Goal: Complete application form

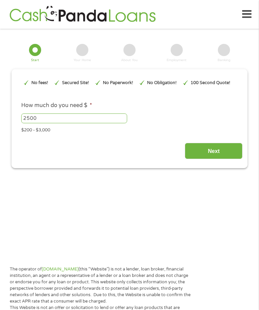
type input "EAIaIQobChMIx_XNqL_yjwMVkAGtBh3IXQ6sEAAYASAAEgJXGPD_BwE"
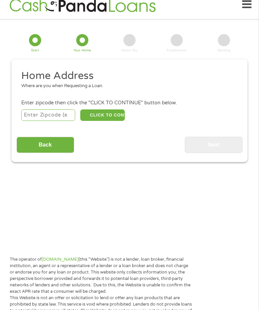
scroll to position [3, 0]
click at [34, 120] on input "number" at bounding box center [48, 114] width 54 height 11
type input "95838"
click at [103, 118] on button "CLICK TO CONTINUE" at bounding box center [102, 115] width 45 height 11
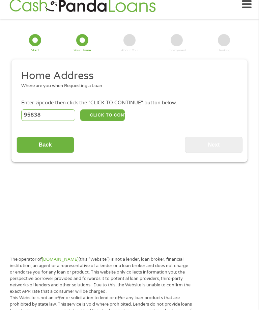
type input "95838"
type input "Sacramento"
select select "California"
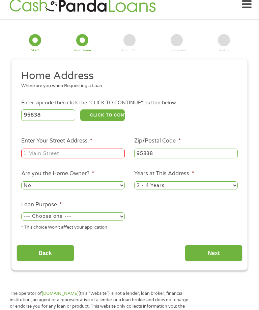
scroll to position [10, 0]
click at [42, 157] on input "Enter Your Street Address *" at bounding box center [73, 153] width 104 height 10
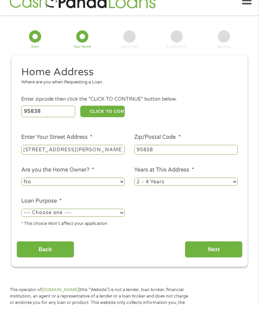
type input "1027 Neal rd"
click at [232, 190] on select "1 Year or less 1 - 2 Years 2 - 4 Years Over 4 Years" at bounding box center [186, 185] width 104 height 8
click at [224, 186] on select "1 Year or less 1 - 2 Years 2 - 4 Years Over 4 Years" at bounding box center [186, 181] width 104 height 8
select select "12months"
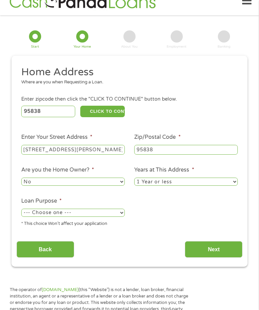
click at [121, 217] on select "--- Choose one --- Pay Bills Debt Consolidation Home Improvement Major Purchase…" at bounding box center [73, 212] width 104 height 8
select select "debtconsolidation"
click at [215, 257] on input "Next" at bounding box center [214, 249] width 58 height 17
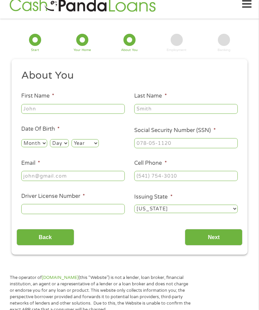
scroll to position [10, 0]
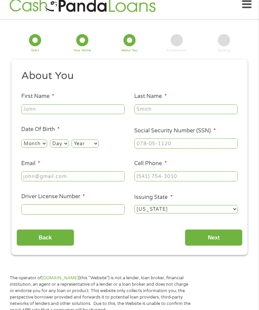
click at [40, 214] on input "Driver License Number *" at bounding box center [73, 209] width 104 height 10
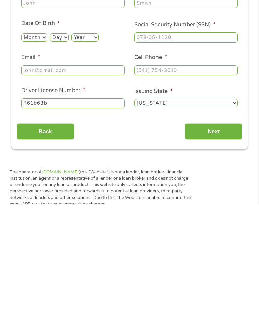
type input "R61b63b"
click at [234, 205] on select "Alabama Alaska Arizona Arkansas California Colorado Connecticut Delaware Distri…" at bounding box center [186, 209] width 104 height 8
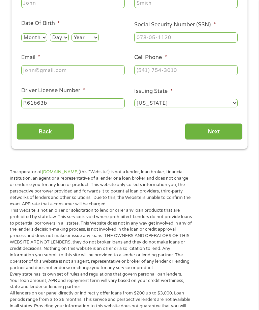
select select "Washington"
click at [220, 138] on input "Next" at bounding box center [214, 131] width 58 height 17
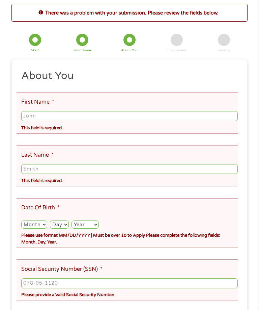
scroll to position [10, 0]
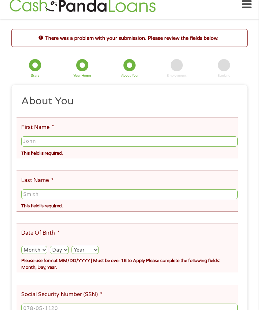
click at [206, 146] on input "First Name *" at bounding box center [129, 141] width 217 height 10
type input "[PERSON_NAME]"
click at [177, 199] on input "Last Name *" at bounding box center [129, 194] width 217 height 10
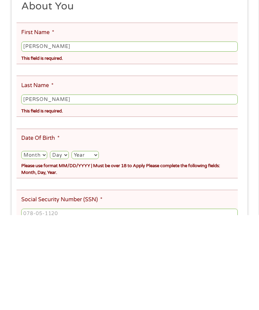
type input "Bodenschatz"
click at [35, 246] on select "Month 1 2 3 4 5 6 7 8 9 10 11 12" at bounding box center [34, 250] width 26 height 8
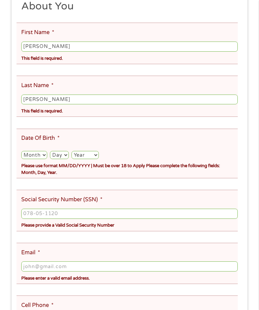
select select "5"
click at [64, 159] on select "Day 1 2 3 4 5 6 7 8 9 10 11 12 13 14 15 16 17 18 19 20 21 22 23 24 25 26 27 28 …" at bounding box center [59, 155] width 19 height 8
select select "11"
click at [97, 159] on select "Year 2007 2006 2005 2004 2003 2002 2001 2000 1999 1998 1997 1996 1995 1994 1993…" at bounding box center [85, 155] width 27 height 8
click at [99, 159] on select "Year 2007 2006 2005 2004 2003 2002 2001 2000 1999 1998 1997 1996 1995 1994 1993…" at bounding box center [85, 155] width 27 height 8
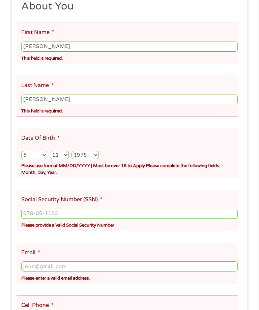
select select "1970"
click at [142, 219] on input "Social Security Number (SSN) *" at bounding box center [129, 213] width 217 height 10
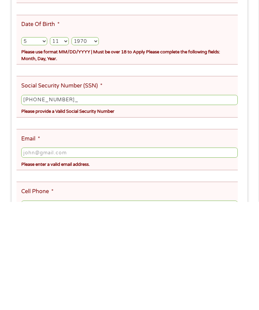
type input "548-69-2121"
click at [175, 255] on input "Email *" at bounding box center [129, 260] width 217 height 10
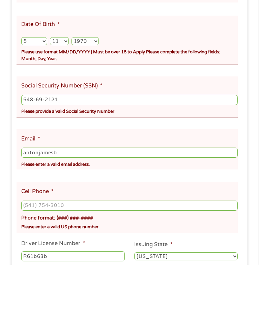
scroll to position [174, 0]
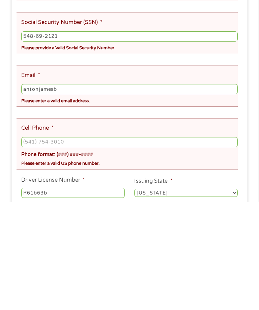
type input "antonjamesb"
click at [34, 245] on input "Cell Phone *" at bounding box center [129, 250] width 217 height 10
type input "(279) 220-7685"
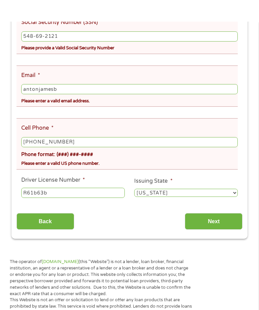
scroll to position [304, 0]
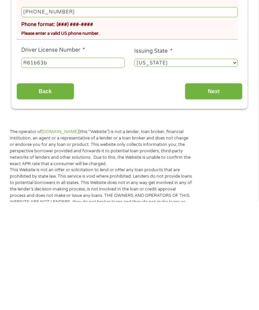
click at [217, 191] on input "Next" at bounding box center [214, 199] width 58 height 17
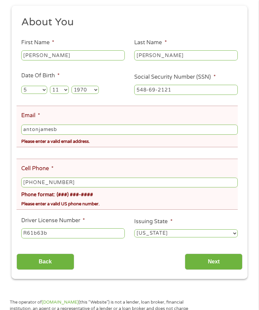
scroll to position [97, 0]
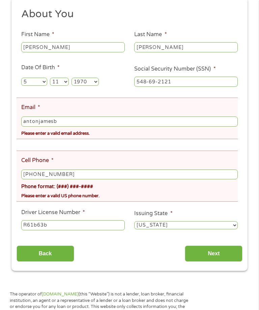
click at [67, 126] on input "antonjamesb" at bounding box center [129, 121] width 217 height 10
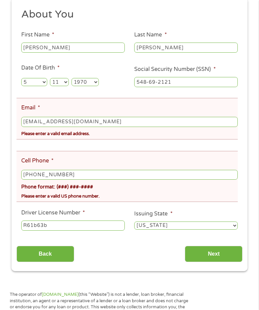
type input "[EMAIL_ADDRESS][DOMAIN_NAME]"
click at [222, 180] on input "(279) 220-7685" at bounding box center [129, 175] width 217 height 10
type input "(279) 220-7685"
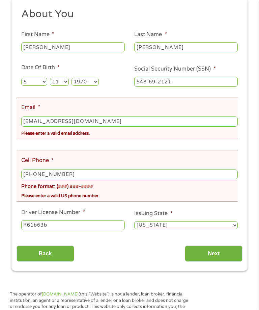
click at [223, 262] on input "Next" at bounding box center [214, 254] width 58 height 17
click at [214, 262] on input "Next" at bounding box center [214, 254] width 58 height 17
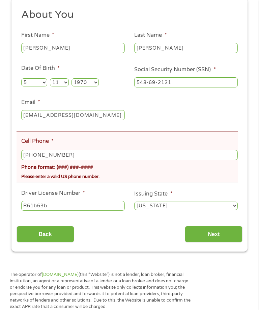
click at [211, 262] on section "There was a problem with your submission. Please review the fields below. 1 Sta…" at bounding box center [129, 97] width 259 height 329
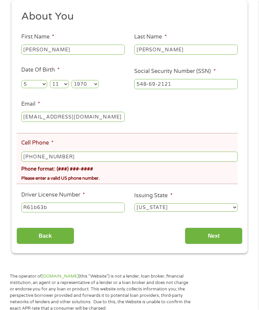
click at [212, 244] on input "Next" at bounding box center [214, 235] width 58 height 17
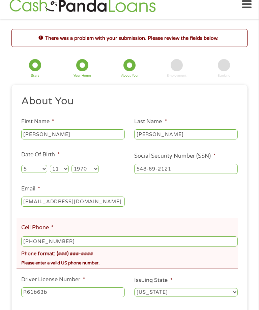
scroll to position [0, 0]
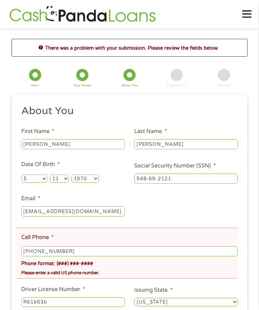
click at [251, 14] on icon at bounding box center [246, 14] width 9 height 17
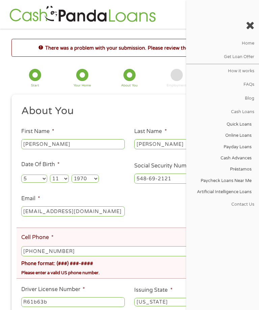
click at [242, 211] on link "Contact Us" at bounding box center [222, 203] width 73 height 13
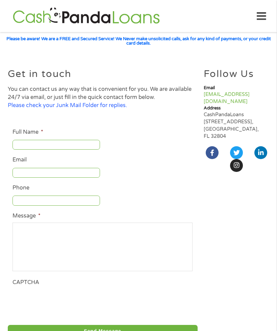
click at [21, 150] on input "Full Name *" at bounding box center [55, 145] width 87 height 10
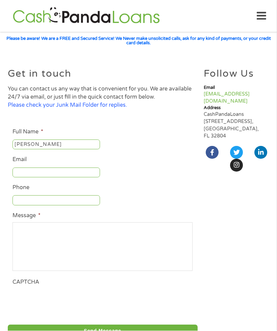
type input "[PERSON_NAME]"
click at [20, 178] on input "Email" at bounding box center [55, 173] width 87 height 10
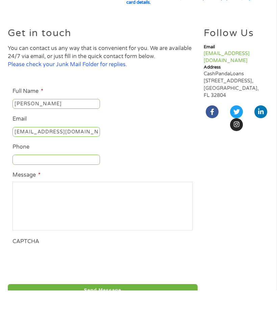
scroll to position [0, 1]
type input "[EMAIL_ADDRESS][DOMAIN_NAME]"
click at [21, 212] on label "Message *" at bounding box center [26, 215] width 28 height 7
click at [21, 222] on textarea "Message *" at bounding box center [102, 246] width 180 height 49
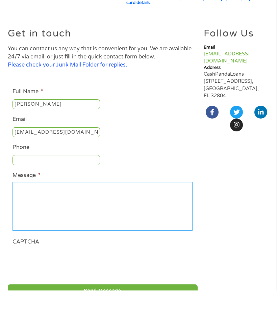
scroll to position [0, 1]
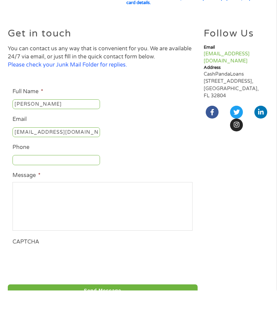
click at [54, 195] on input "Phone" at bounding box center [55, 200] width 87 height 10
type input "2792207685"
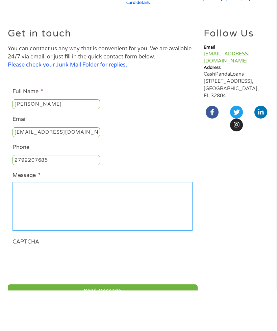
click at [176, 222] on textarea "Message *" at bounding box center [102, 246] width 180 height 49
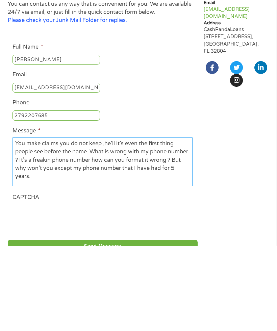
scroll to position [7, 1]
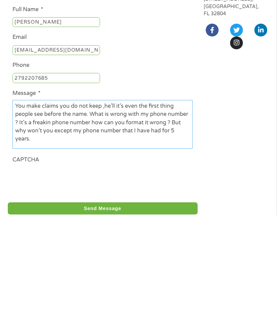
type textarea "You make claims you do not keep ,he’ll it’s even the first thing people see bef…"
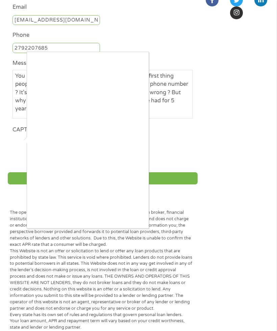
scroll to position [155, 0]
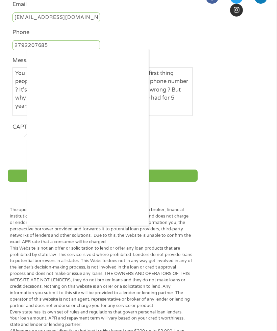
click at [17, 201] on div at bounding box center [138, 165] width 277 height 331
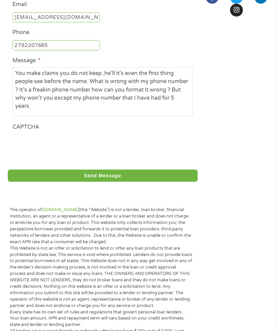
click at [51, 181] on input "Send Message" at bounding box center [103, 175] width 190 height 12
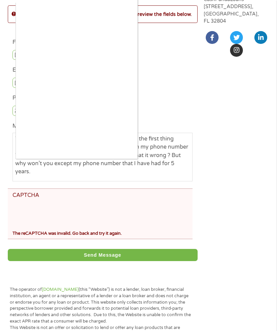
scroll to position [3, 0]
click at [20, 242] on div at bounding box center [138, 165] width 277 height 331
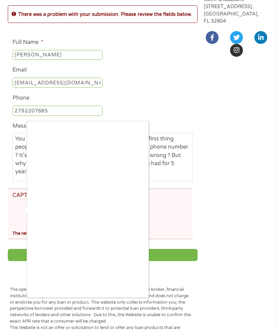
click at [16, 243] on div at bounding box center [138, 165] width 277 height 331
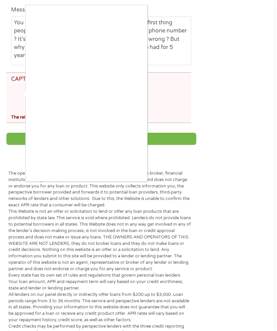
scroll to position [231, 0]
click at [13, 166] on div at bounding box center [138, 165] width 277 height 331
click at [19, 128] on div at bounding box center [138, 165] width 277 height 331
click at [22, 127] on div at bounding box center [138, 165] width 277 height 331
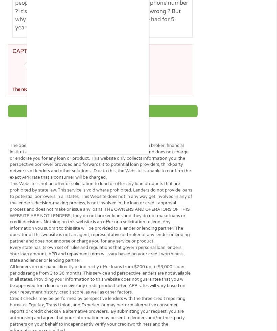
scroll to position [256, 0]
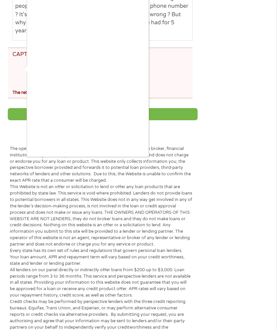
click at [236, 237] on div at bounding box center [138, 165] width 277 height 331
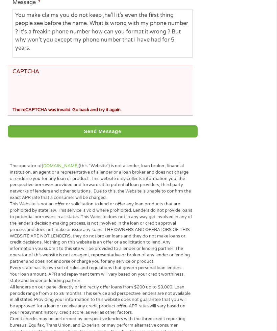
scroll to position [239, 5]
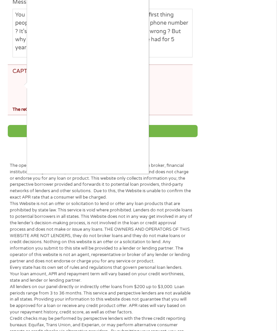
click at [11, 161] on div at bounding box center [138, 165] width 277 height 331
click at [10, 156] on div at bounding box center [138, 165] width 277 height 331
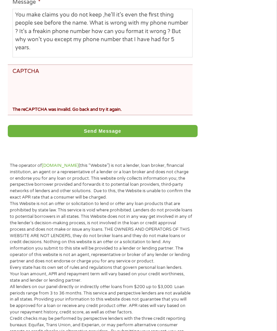
click at [13, 137] on input "Send Message" at bounding box center [103, 131] width 190 height 12
click at [16, 137] on input "Send Message" at bounding box center [103, 131] width 190 height 12
click at [48, 137] on input "Send Message" at bounding box center [103, 131] width 190 height 12
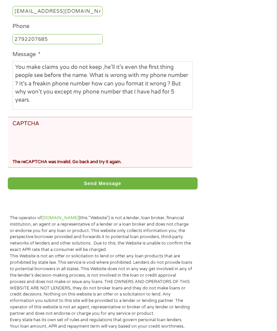
scroll to position [3, 0]
click at [156, 189] on input "Send Message" at bounding box center [103, 183] width 190 height 12
click at [138, 189] on input "Send Message" at bounding box center [103, 183] width 190 height 12
click at [135, 192] on div "Send Message" at bounding box center [103, 182] width 190 height 20
click at [133, 189] on input "Send Message" at bounding box center [103, 183] width 190 height 12
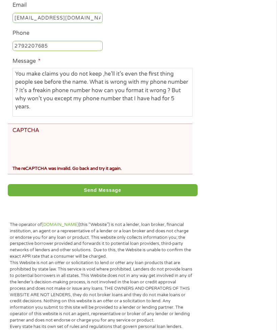
scroll to position [180, 0]
click at [127, 196] on input "Send Message" at bounding box center [103, 190] width 190 height 12
click at [123, 196] on input "Send Message" at bounding box center [103, 190] width 190 height 12
click at [120, 196] on input "Send Message" at bounding box center [103, 190] width 190 height 12
click at [118, 196] on input "Send Message" at bounding box center [103, 190] width 190 height 12
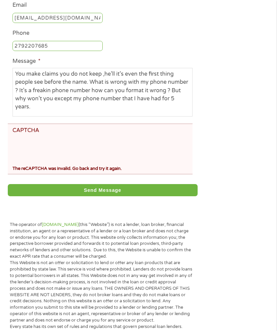
click at [118, 196] on input "Send Message" at bounding box center [103, 190] width 190 height 12
click at [116, 196] on input "Send Message" at bounding box center [103, 190] width 190 height 12
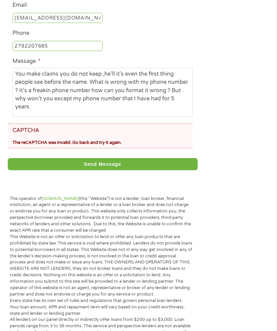
scroll to position [172, 0]
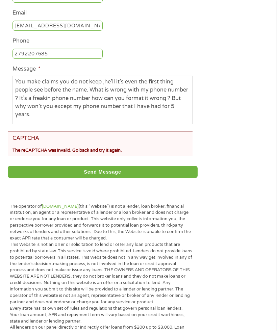
click at [116, 181] on div "Send Message" at bounding box center [103, 171] width 190 height 20
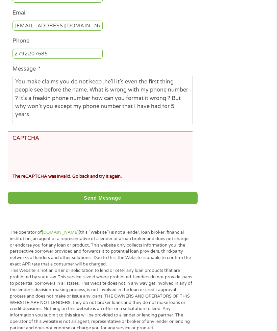
click at [116, 204] on input "Send Message" at bounding box center [103, 198] width 190 height 12
click at [117, 204] on input "Send Message" at bounding box center [103, 198] width 190 height 12
click at [118, 204] on input "Send Message" at bounding box center [103, 198] width 190 height 12
click at [117, 204] on input "Send Message" at bounding box center [103, 198] width 190 height 12
click at [115, 204] on input "Send Message" at bounding box center [103, 198] width 190 height 12
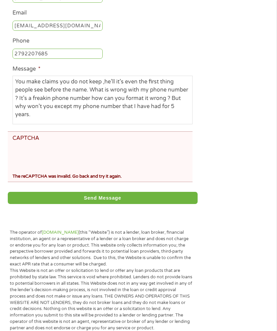
click at [115, 204] on input "Send Message" at bounding box center [103, 198] width 190 height 12
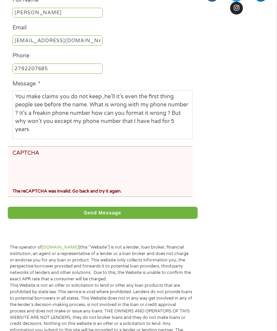
click at [117, 222] on form "Full Name * [PERSON_NAME] Email [EMAIL_ADDRESS][DOMAIN_NAME] Phone [PHONE_NUMBE…" at bounding box center [103, 105] width 190 height 233
click at [119, 219] on input "Send Message" at bounding box center [103, 212] width 190 height 12
click at [117, 219] on input "Send Message" at bounding box center [103, 212] width 190 height 12
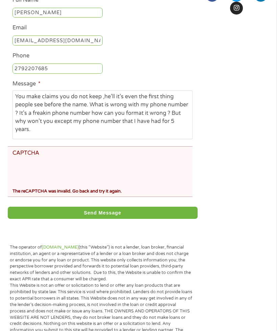
click at [118, 219] on input "Send Message" at bounding box center [103, 212] width 190 height 12
click at [116, 219] on input "Send Message" at bounding box center [103, 212] width 190 height 12
click at [115, 219] on input "Send Message" at bounding box center [103, 212] width 190 height 12
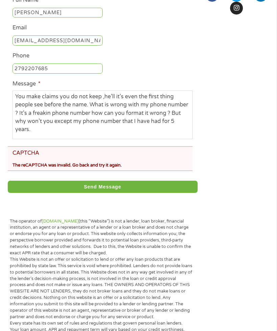
scroll to position [156, 0]
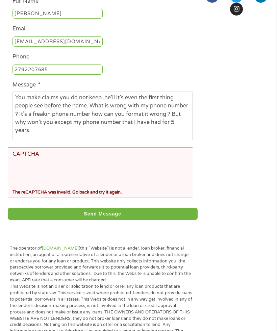
click at [115, 220] on input "Send Message" at bounding box center [103, 213] width 190 height 12
click at [114, 220] on input "Send Message" at bounding box center [103, 213] width 190 height 12
click at [115, 220] on input "Send Message" at bounding box center [103, 213] width 190 height 12
click at [113, 220] on input "Send Message" at bounding box center [103, 213] width 190 height 12
click at [112, 220] on input "Send Message" at bounding box center [103, 213] width 190 height 12
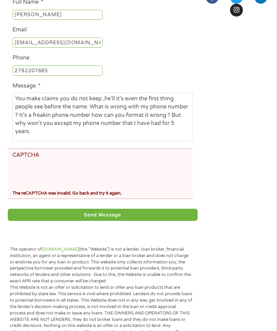
scroll to position [3, 0]
click at [111, 221] on input "Send Message" at bounding box center [103, 214] width 190 height 12
click at [113, 221] on input "Send Message" at bounding box center [103, 214] width 190 height 12
click at [115, 221] on input "Send Message" at bounding box center [103, 214] width 190 height 12
click at [112, 221] on input "Send Message" at bounding box center [103, 214] width 190 height 12
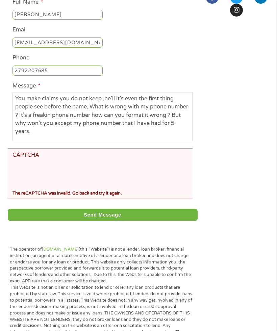
click at [117, 221] on input "Send Message" at bounding box center [103, 214] width 190 height 12
click at [116, 221] on input "Send Message" at bounding box center [103, 214] width 190 height 12
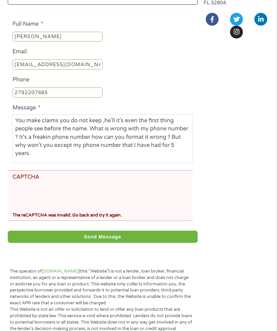
scroll to position [130, 0]
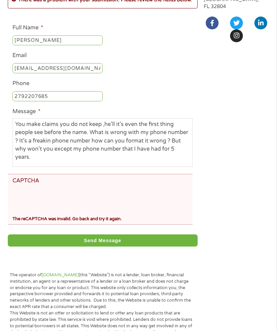
click at [118, 222] on div "The reCAPTCHA was invalid. Go back and try it again." at bounding box center [99, 217] width 175 height 9
click at [122, 246] on input "Send Message" at bounding box center [103, 240] width 190 height 12
click at [123, 246] on input "Send Message" at bounding box center [103, 240] width 190 height 12
click at [124, 246] on input "Send Message" at bounding box center [103, 240] width 190 height 12
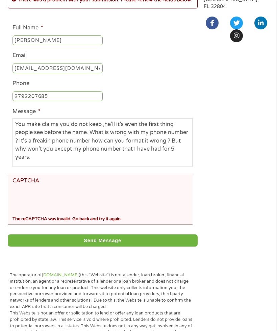
click at [125, 246] on input "Send Message" at bounding box center [103, 240] width 190 height 12
click at [126, 246] on input "Send Message" at bounding box center [103, 240] width 190 height 12
click at [70, 246] on input "Send Message" at bounding box center [103, 240] width 190 height 12
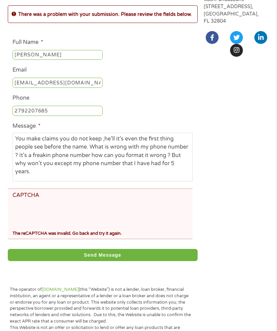
click at [72, 261] on input "Send Message" at bounding box center [103, 255] width 190 height 12
click at [69, 261] on input "Send Message" at bounding box center [103, 255] width 190 height 12
click at [65, 261] on input "Send Message" at bounding box center [103, 255] width 190 height 12
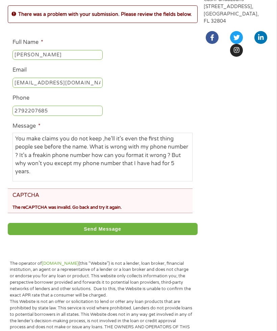
scroll to position [3, 0]
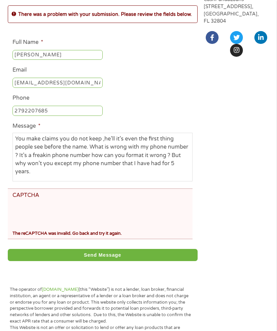
click at [63, 261] on input "Send Message" at bounding box center [103, 255] width 190 height 12
click at [62, 261] on input "Send Message" at bounding box center [103, 255] width 190 height 12
click at [61, 261] on input "Send Message" at bounding box center [103, 255] width 190 height 12
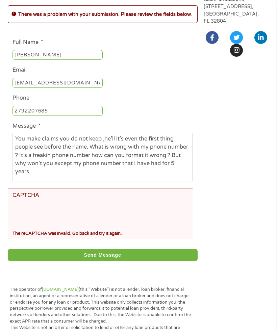
click at [59, 261] on input "Send Message" at bounding box center [103, 255] width 190 height 12
click at [58, 261] on input "Send Message" at bounding box center [103, 255] width 190 height 12
click at [59, 261] on input "Send Message" at bounding box center [103, 255] width 190 height 12
click at [57, 261] on input "Send Message" at bounding box center [103, 255] width 190 height 12
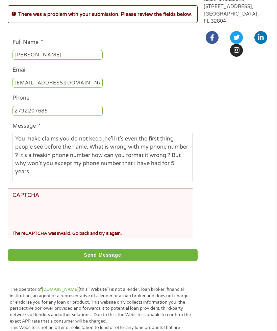
click at [56, 261] on input "Send Message" at bounding box center [103, 255] width 190 height 12
click at [54, 264] on div "Send Message" at bounding box center [103, 254] width 190 height 20
click at [66, 261] on input "Send Message" at bounding box center [103, 255] width 190 height 12
click at [62, 261] on input "Send Message" at bounding box center [103, 255] width 190 height 12
click at [60, 261] on input "Send Message" at bounding box center [103, 255] width 190 height 12
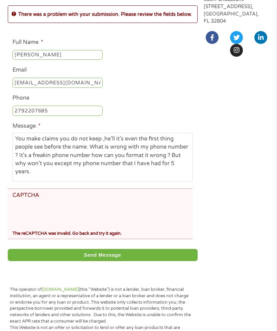
click at [61, 261] on input "Send Message" at bounding box center [103, 255] width 190 height 12
click at [64, 261] on input "Send Message" at bounding box center [103, 255] width 190 height 12
click at [63, 261] on input "Send Message" at bounding box center [103, 255] width 190 height 12
click at [64, 261] on input "Send Message" at bounding box center [103, 255] width 190 height 12
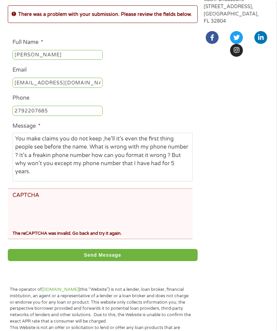
click at [64, 261] on input "Send Message" at bounding box center [103, 255] width 190 height 12
click at [65, 261] on input "Send Message" at bounding box center [103, 255] width 190 height 12
click at [69, 261] on input "Send Message" at bounding box center [103, 255] width 190 height 12
click at [74, 261] on input "Send Message" at bounding box center [103, 255] width 190 height 12
click at [71, 264] on div "Send Message" at bounding box center [103, 254] width 190 height 20
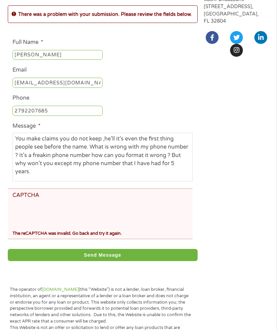
click at [75, 261] on input "Send Message" at bounding box center [103, 255] width 190 height 12
click at [76, 261] on input "Send Message" at bounding box center [103, 255] width 190 height 12
click at [78, 261] on input "Send Message" at bounding box center [103, 255] width 190 height 12
click at [82, 261] on input "Send Message" at bounding box center [103, 255] width 190 height 12
click at [86, 261] on input "Send Message" at bounding box center [103, 255] width 190 height 12
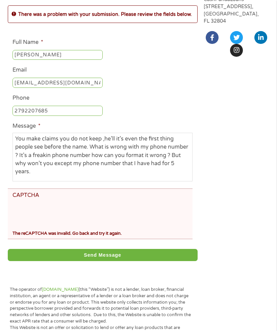
click at [82, 261] on input "Send Message" at bounding box center [103, 255] width 190 height 12
click at [85, 261] on input "Send Message" at bounding box center [103, 255] width 190 height 12
click at [87, 261] on input "Send Message" at bounding box center [103, 255] width 190 height 12
click at [88, 261] on input "Send Message" at bounding box center [103, 255] width 190 height 12
click at [92, 261] on input "Send Message" at bounding box center [103, 255] width 190 height 12
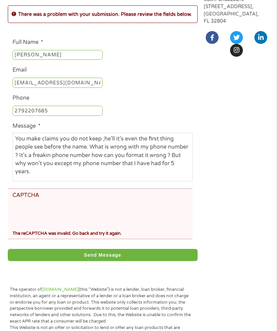
click at [93, 261] on input "Send Message" at bounding box center [103, 255] width 190 height 12
click at [87, 261] on input "Send Message" at bounding box center [103, 255] width 190 height 12
click at [76, 261] on input "Send Message" at bounding box center [103, 255] width 190 height 12
click at [71, 276] on div "Please be aware! We are a FREE and Secured Service! We Never make unsolicited c…" at bounding box center [138, 96] width 277 height 359
click at [55, 264] on div "Send Message" at bounding box center [103, 254] width 190 height 20
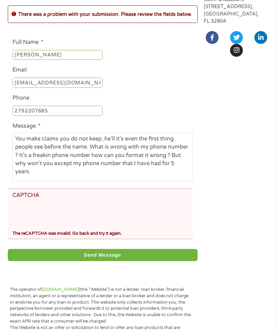
click at [50, 261] on input "Send Message" at bounding box center [103, 255] width 190 height 12
click at [45, 261] on input "Send Message" at bounding box center [103, 255] width 190 height 12
click at [42, 261] on input "Send Message" at bounding box center [103, 255] width 190 height 12
click at [47, 261] on input "Send Message" at bounding box center [103, 255] width 190 height 12
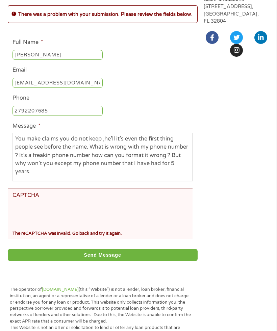
click at [48, 261] on input "Send Message" at bounding box center [103, 255] width 190 height 12
click at [47, 261] on input "Send Message" at bounding box center [103, 255] width 190 height 12
click at [48, 261] on input "Send Message" at bounding box center [103, 255] width 190 height 12
click at [57, 261] on input "Send Message" at bounding box center [103, 255] width 190 height 12
click at [43, 261] on input "Send Message" at bounding box center [103, 255] width 190 height 12
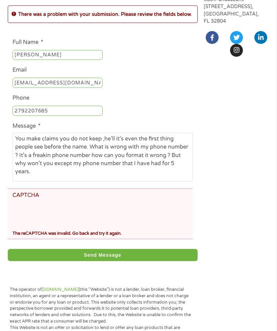
scroll to position [116, 0]
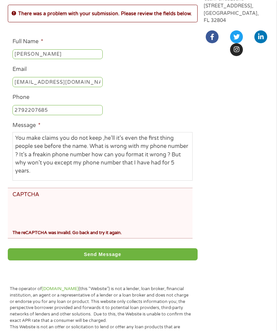
click at [46, 260] on input "Send Message" at bounding box center [103, 254] width 190 height 12
click at [48, 260] on input "Send Message" at bounding box center [103, 254] width 190 height 12
click at [53, 260] on input "Send Message" at bounding box center [103, 254] width 190 height 12
click at [57, 260] on input "Send Message" at bounding box center [103, 254] width 190 height 12
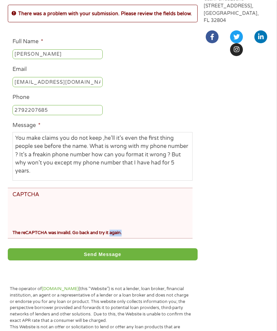
click at [84, 260] on input "Send Message" at bounding box center [103, 254] width 190 height 12
click at [79, 260] on input "Send Message" at bounding box center [103, 254] width 190 height 12
click at [74, 260] on input "Send Message" at bounding box center [103, 254] width 190 height 12
click at [80, 260] on input "Send Message" at bounding box center [103, 254] width 190 height 12
click at [84, 260] on input "Send Message" at bounding box center [103, 254] width 190 height 12
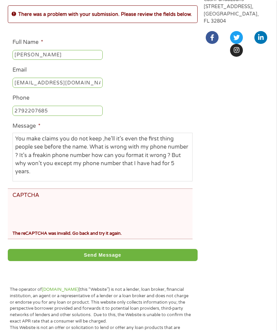
click at [93, 261] on input "Send Message" at bounding box center [103, 255] width 190 height 12
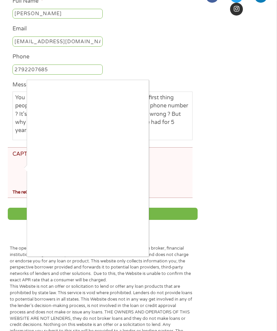
click at [194, 196] on div at bounding box center [138, 165] width 277 height 331
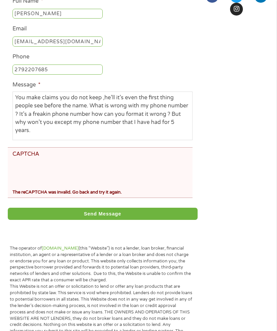
click at [165, 220] on input "Send Message" at bounding box center [103, 213] width 190 height 12
click at [159, 223] on div "Send Message" at bounding box center [103, 213] width 190 height 20
click at [155, 220] on input "Send Message" at bounding box center [103, 213] width 190 height 12
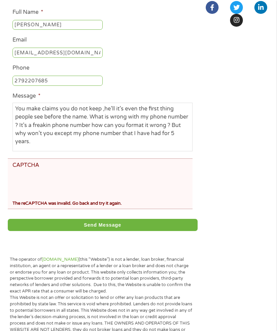
click at [147, 234] on form "Full Name * [PERSON_NAME] Email [EMAIL_ADDRESS][DOMAIN_NAME] Phone [PHONE_NUMBE…" at bounding box center [103, 117] width 190 height 233
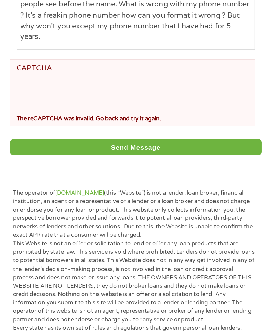
click at [111, 223] on p "The operator of [DOMAIN_NAME] (this “Website”) is not a lender, loan broker, fi…" at bounding box center [101, 242] width 182 height 38
click at [140, 186] on input "Send Message" at bounding box center [103, 192] width 190 height 12
click at [137, 186] on input "Send Message" at bounding box center [103, 192] width 190 height 12
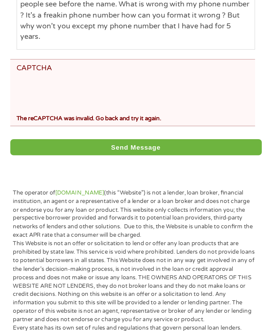
click at [136, 186] on input "Send Message" at bounding box center [103, 192] width 190 height 12
click at [134, 186] on input "Send Message" at bounding box center [103, 192] width 190 height 12
click at [133, 186] on input "Send Message" at bounding box center [103, 192] width 190 height 12
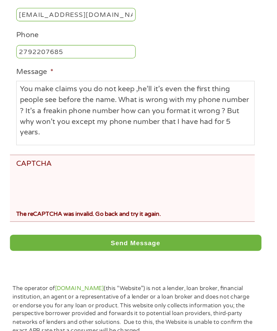
scroll to position [151, 0]
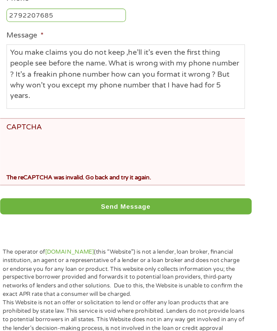
click at [36, 212] on input "Send Message" at bounding box center [103, 218] width 190 height 12
click at [35, 212] on input "Send Message" at bounding box center [103, 218] width 190 height 12
click at [33, 212] on input "Send Message" at bounding box center [103, 218] width 190 height 12
click at [31, 212] on input "Send Message" at bounding box center [103, 218] width 190 height 12
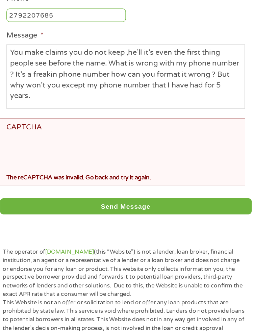
click at [32, 212] on input "Send Message" at bounding box center [103, 218] width 190 height 12
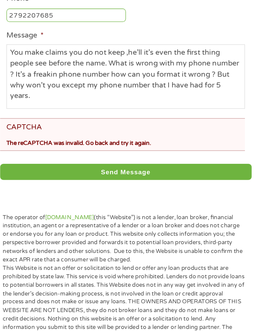
click at [33, 187] on input "Send Message" at bounding box center [103, 193] width 190 height 12
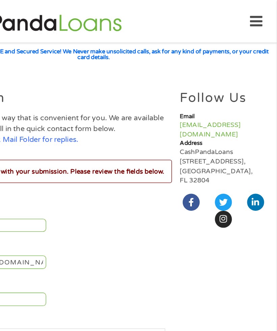
scroll to position [0, 5]
click at [256, 17] on icon at bounding box center [260, 16] width 9 height 17
